Goal: Find contact information: Find contact information

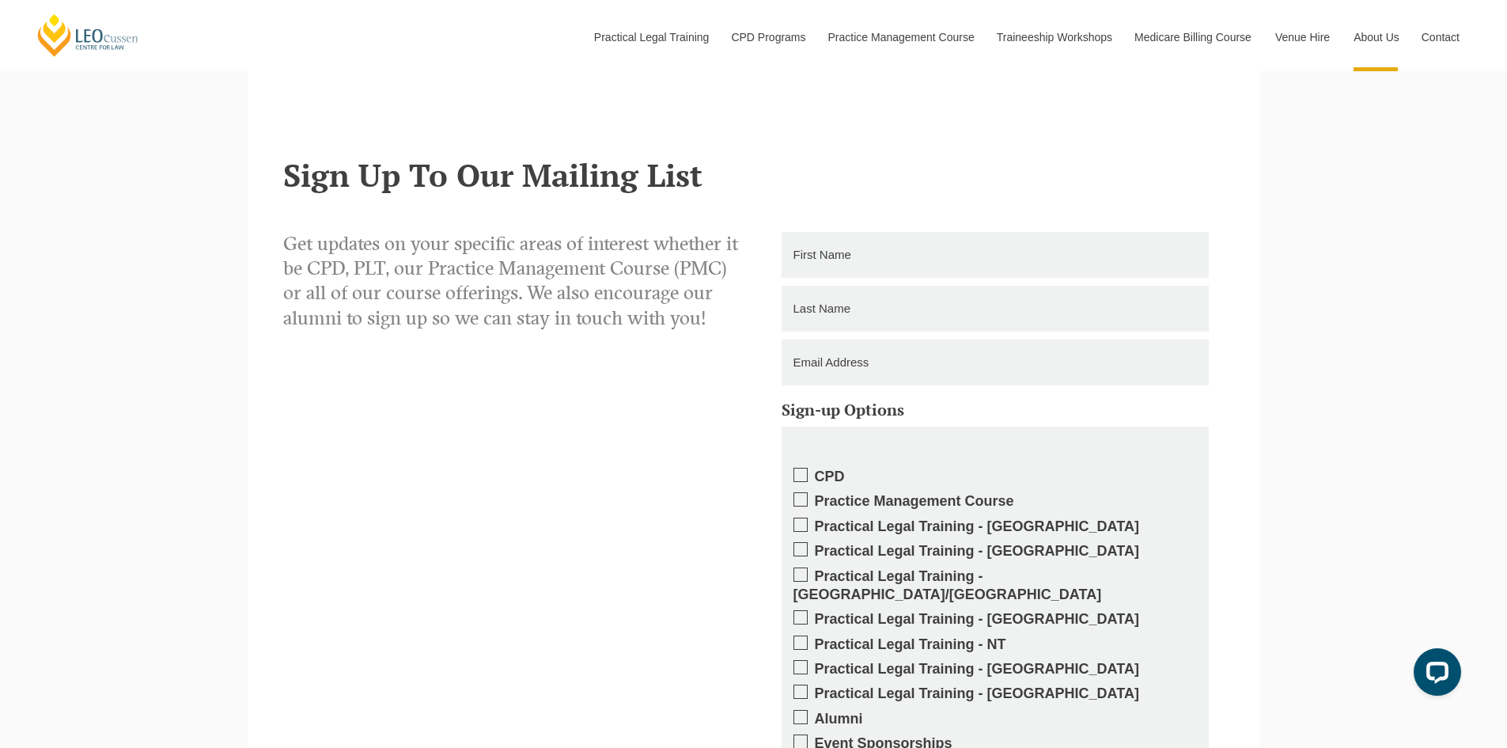
scroll to position [10249, 0]
click at [1130, 224] on div "Get updates on your specific areas of interest whether it be CPD, PLT, our Prac…" at bounding box center [753, 563] width 941 height 744
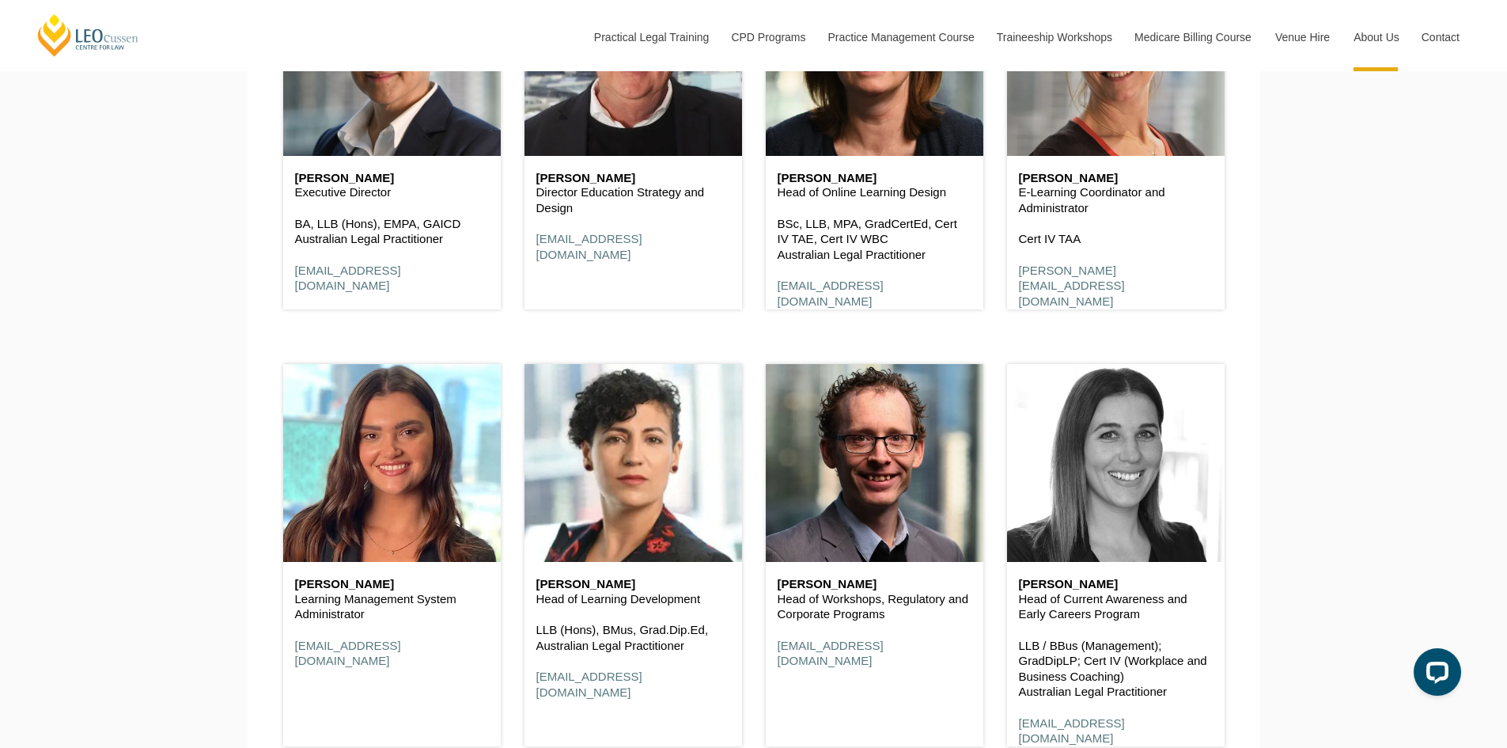
scroll to position [7670, 0]
